Goal: Navigation & Orientation: Find specific page/section

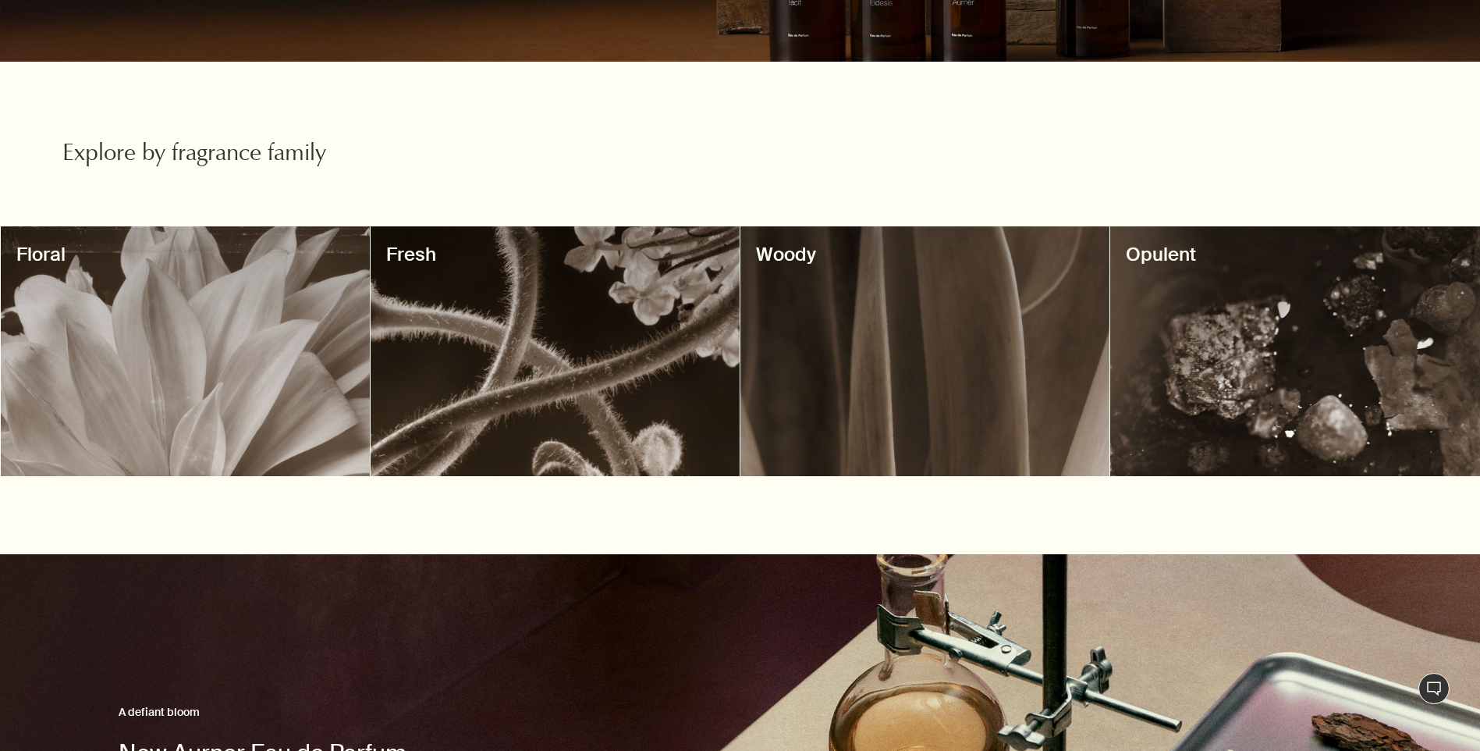
scroll to position [401, 0]
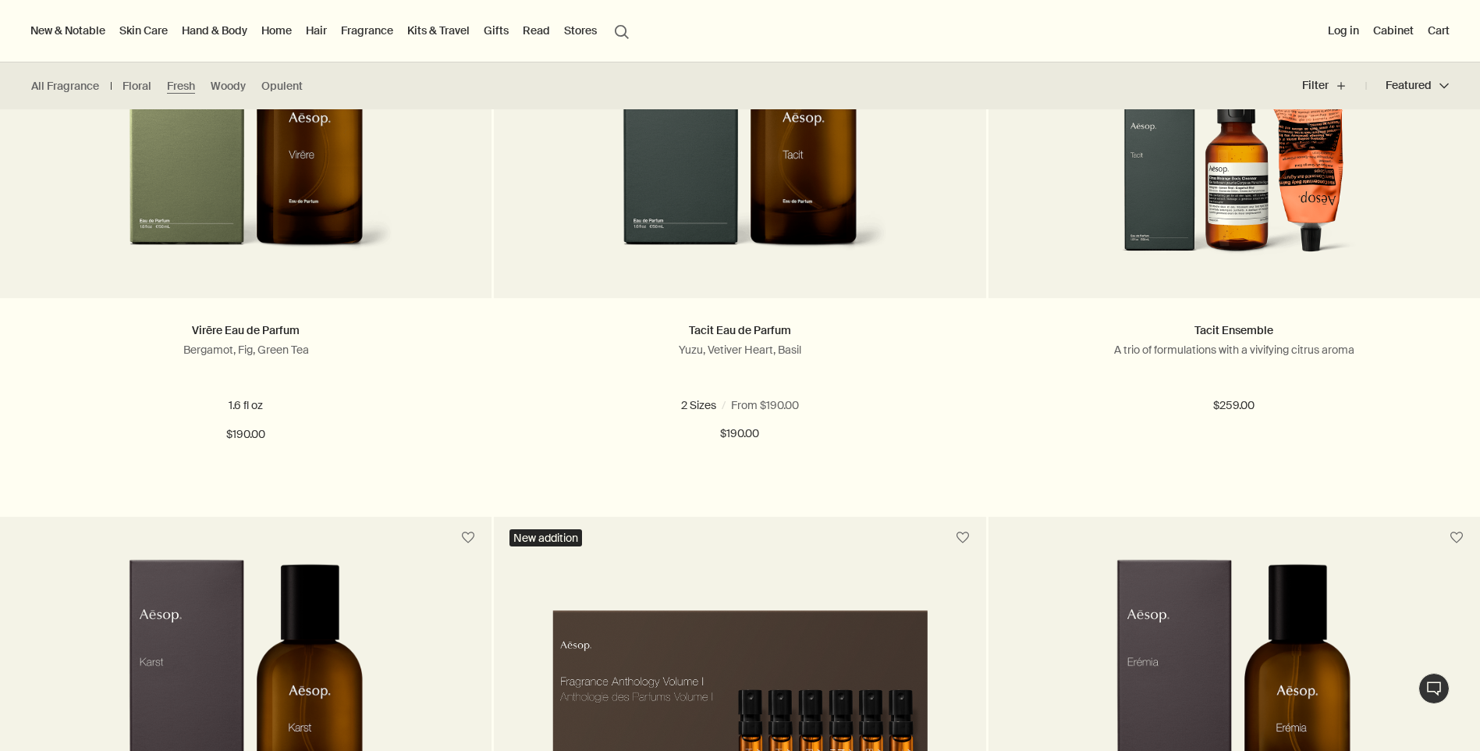
scroll to position [390, 0]
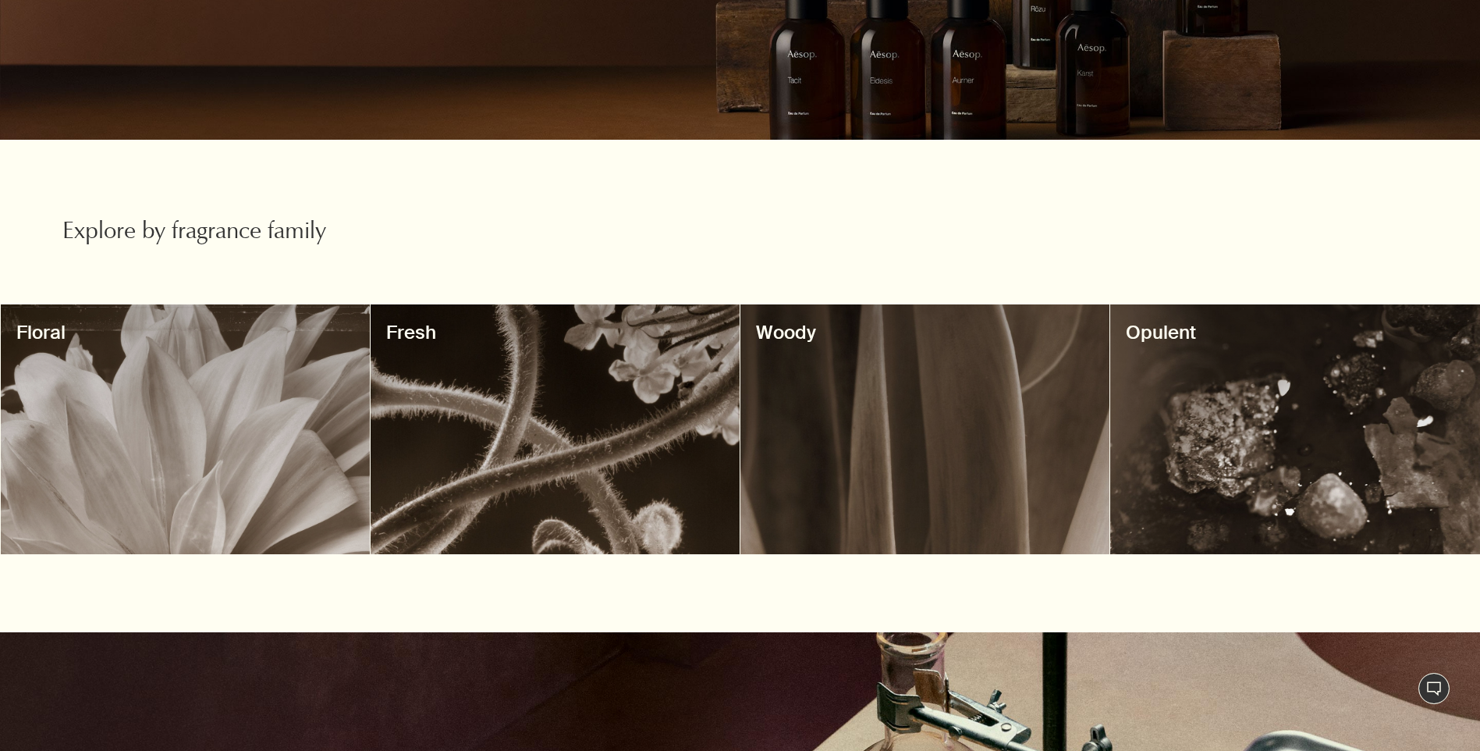
click at [214, 486] on div at bounding box center [185, 429] width 369 height 250
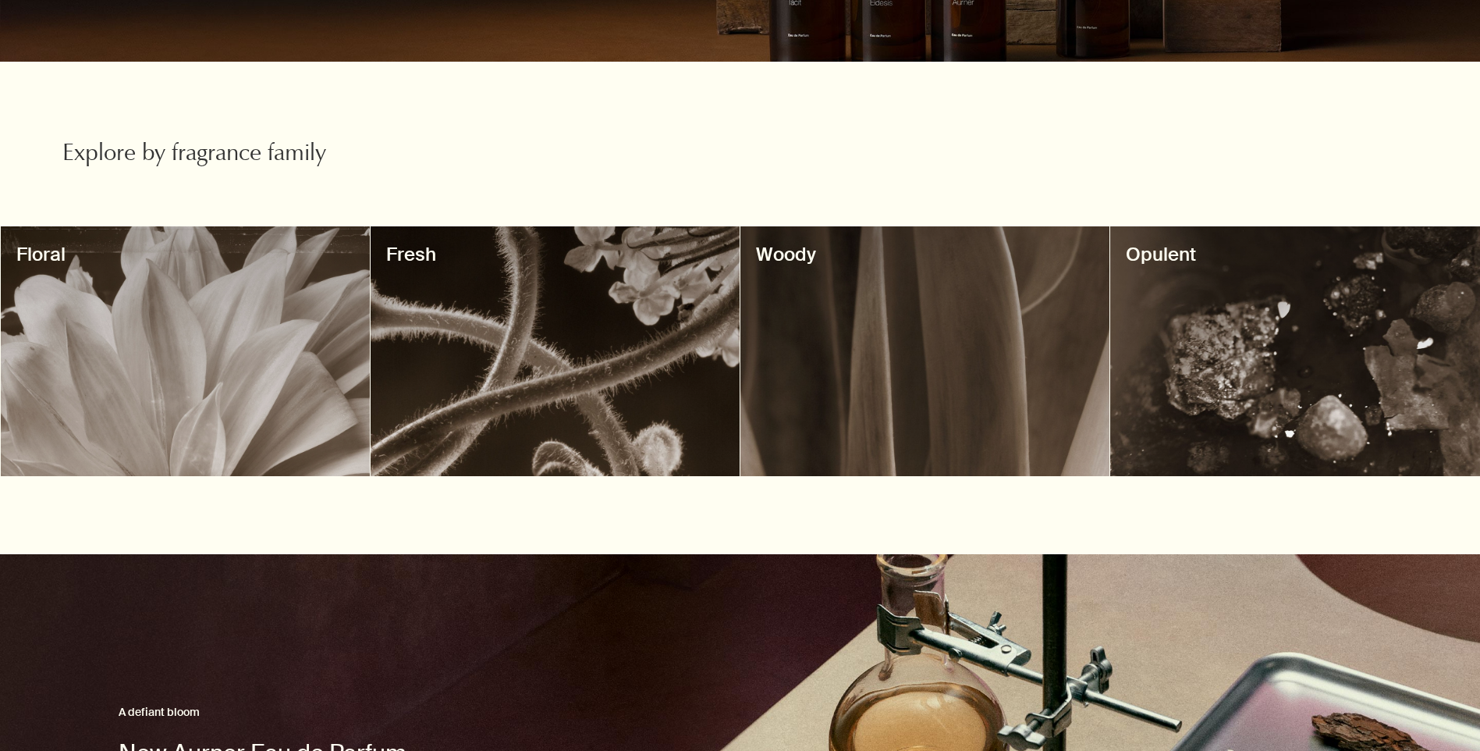
scroll to position [0, 8]
click at [956, 350] on div at bounding box center [925, 351] width 369 height 250
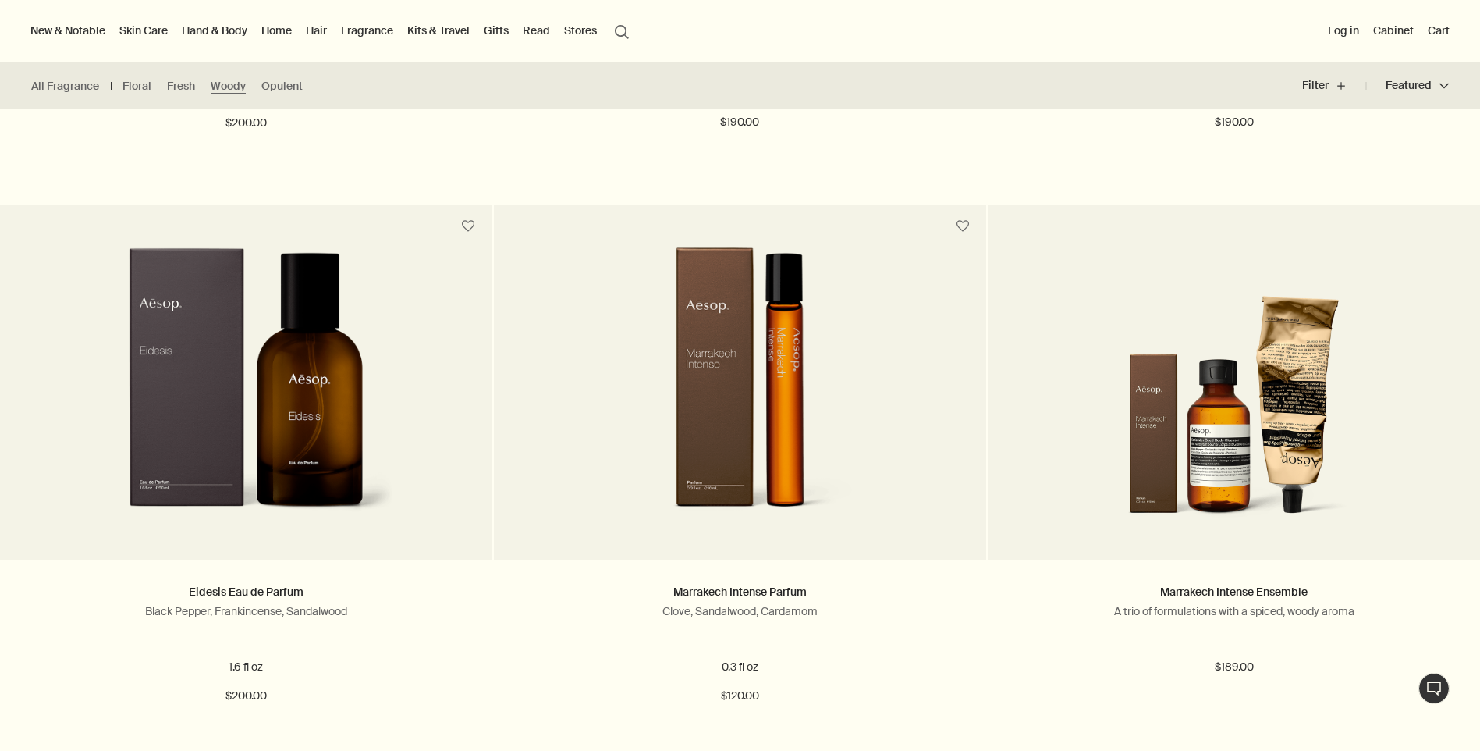
scroll to position [858, 0]
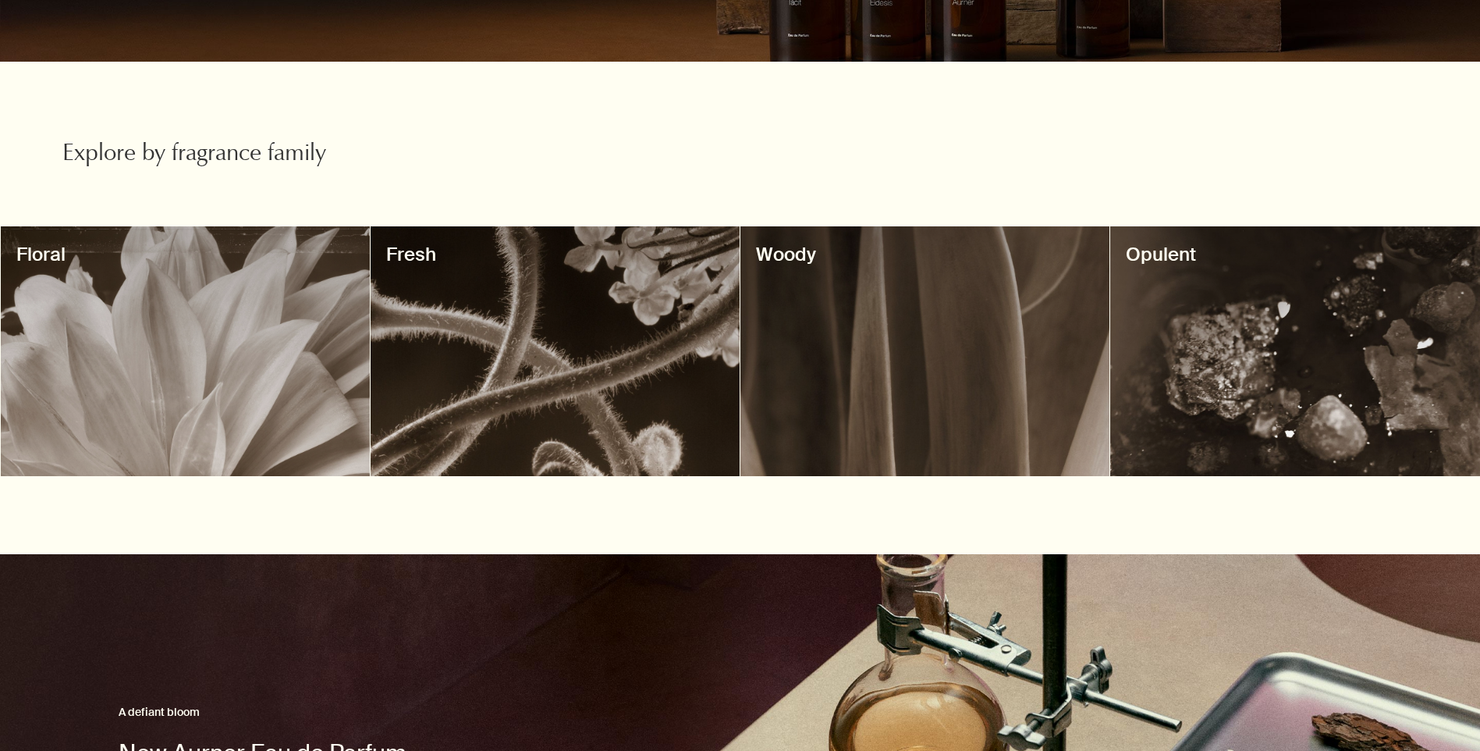
click at [620, 369] on div at bounding box center [555, 351] width 369 height 250
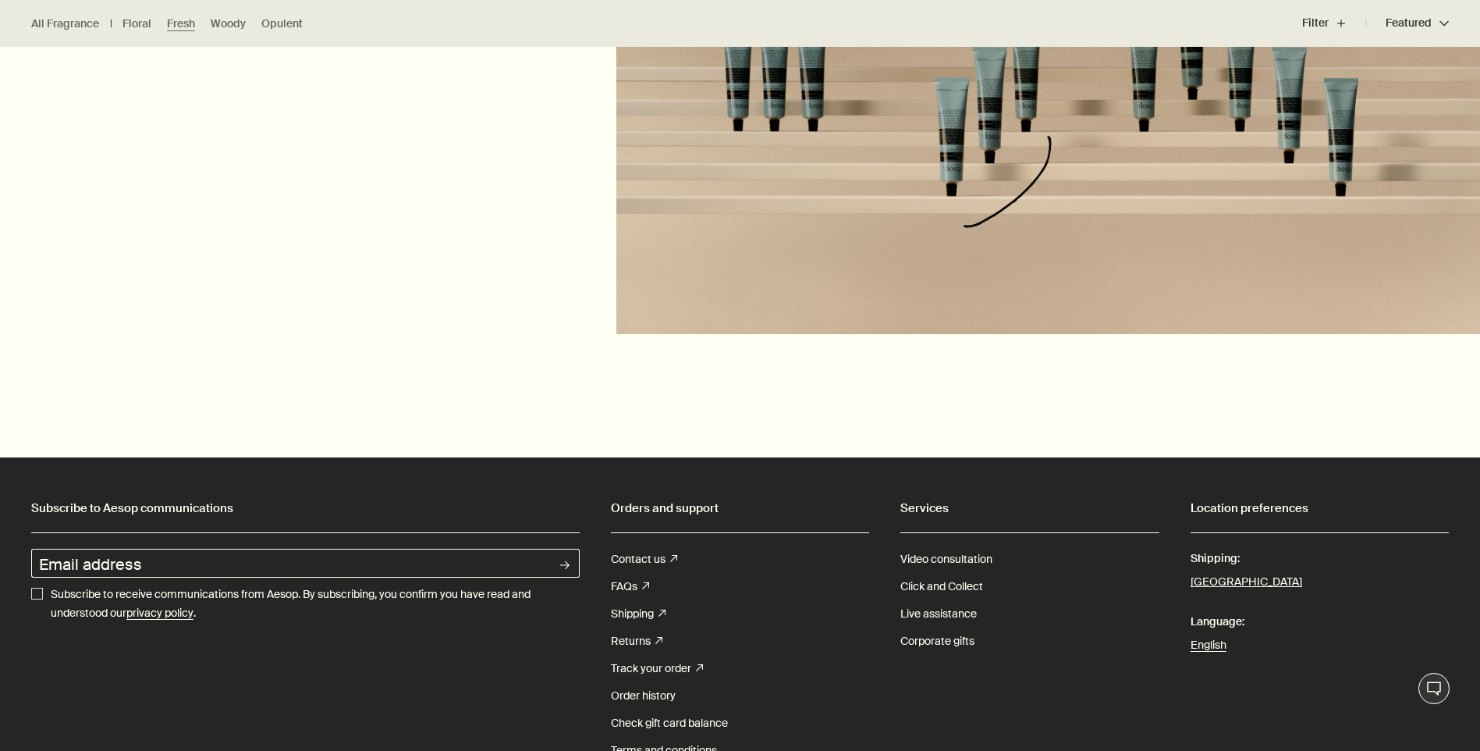
scroll to position [2107, 0]
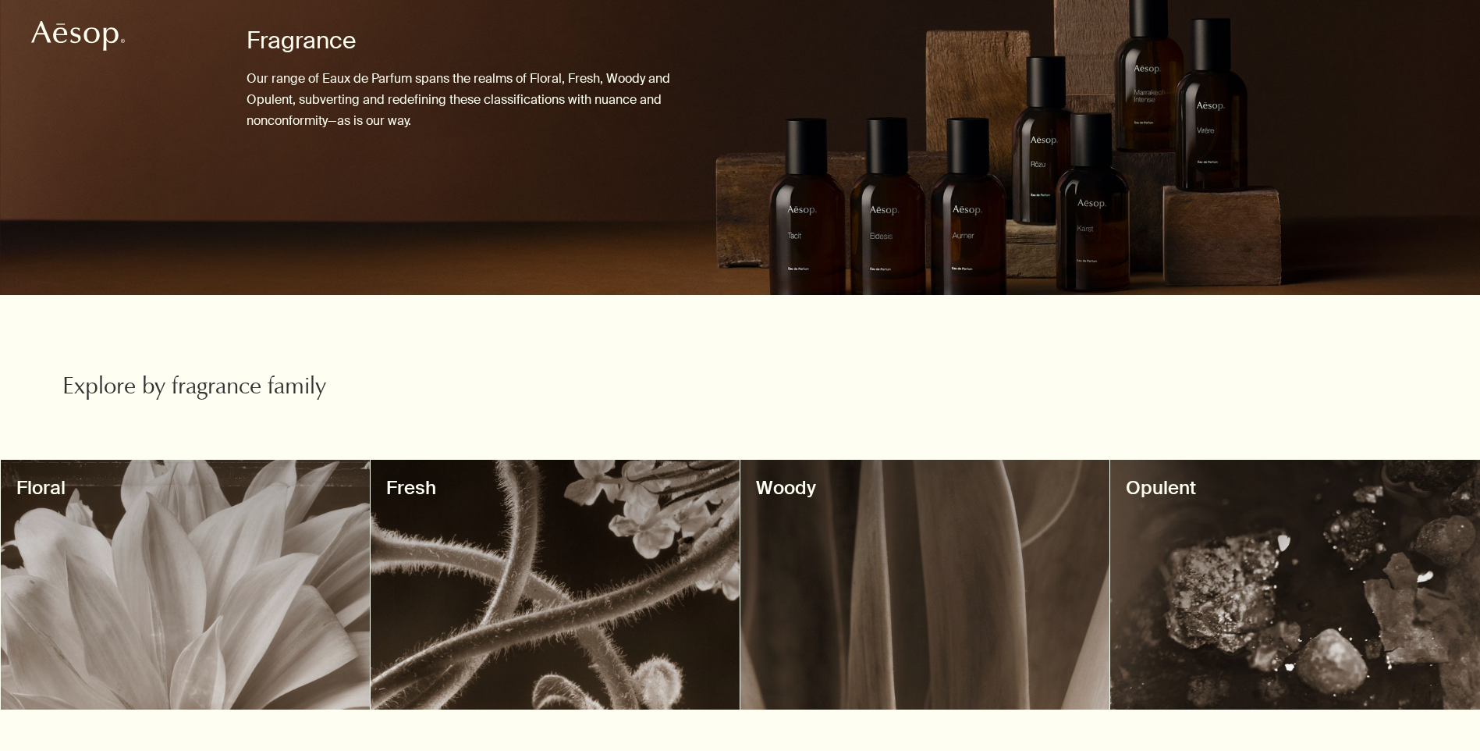
scroll to position [390, 0]
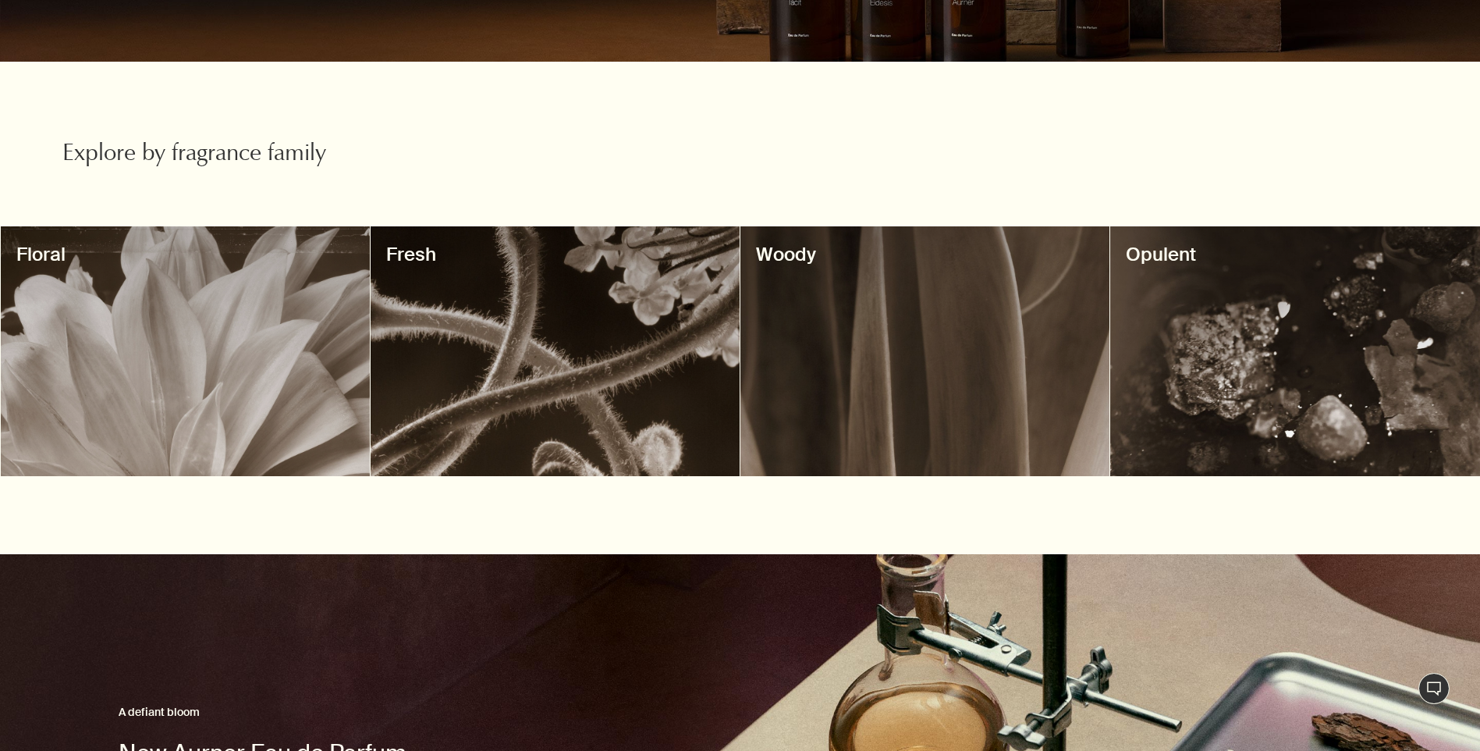
click at [1300, 322] on div at bounding box center [1294, 351] width 369 height 250
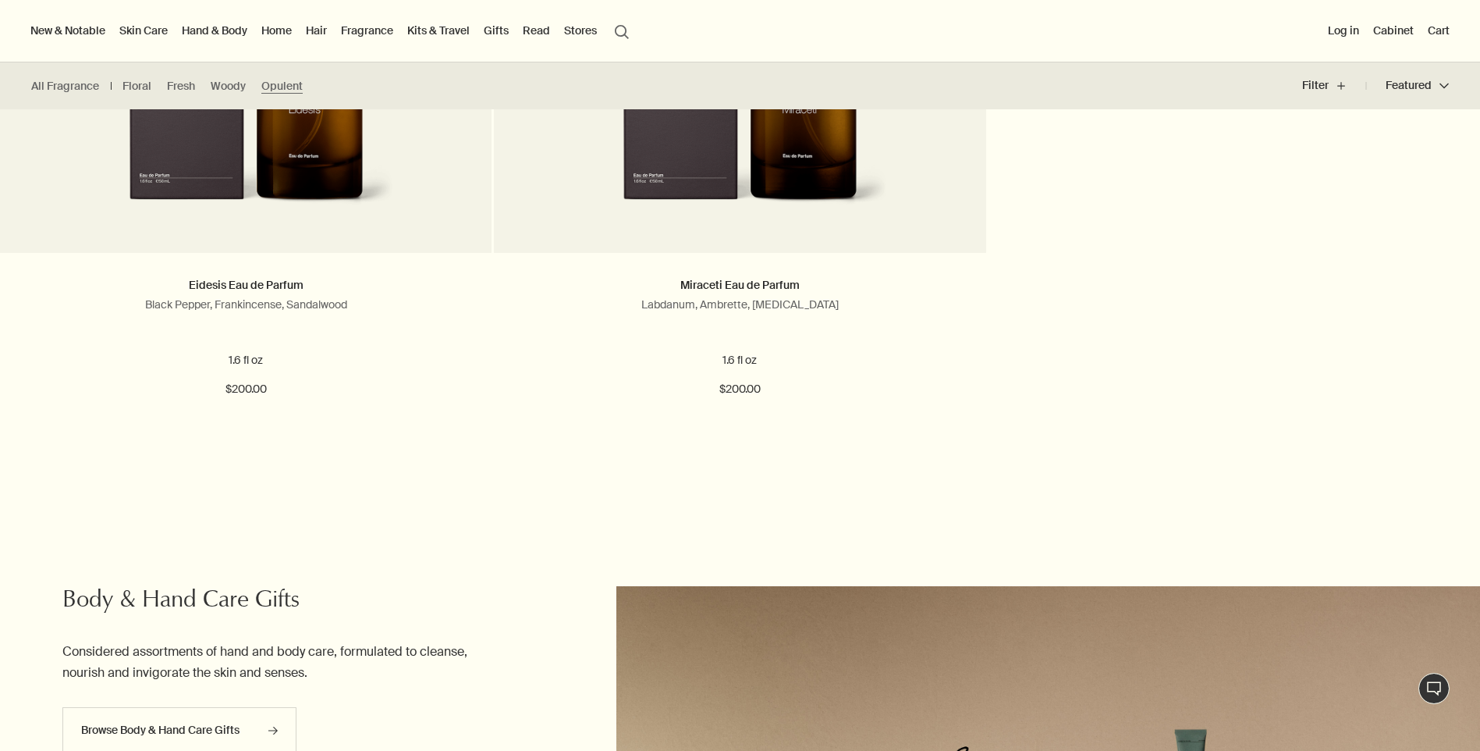
scroll to position [702, 0]
